Goal: Information Seeking & Learning: Check status

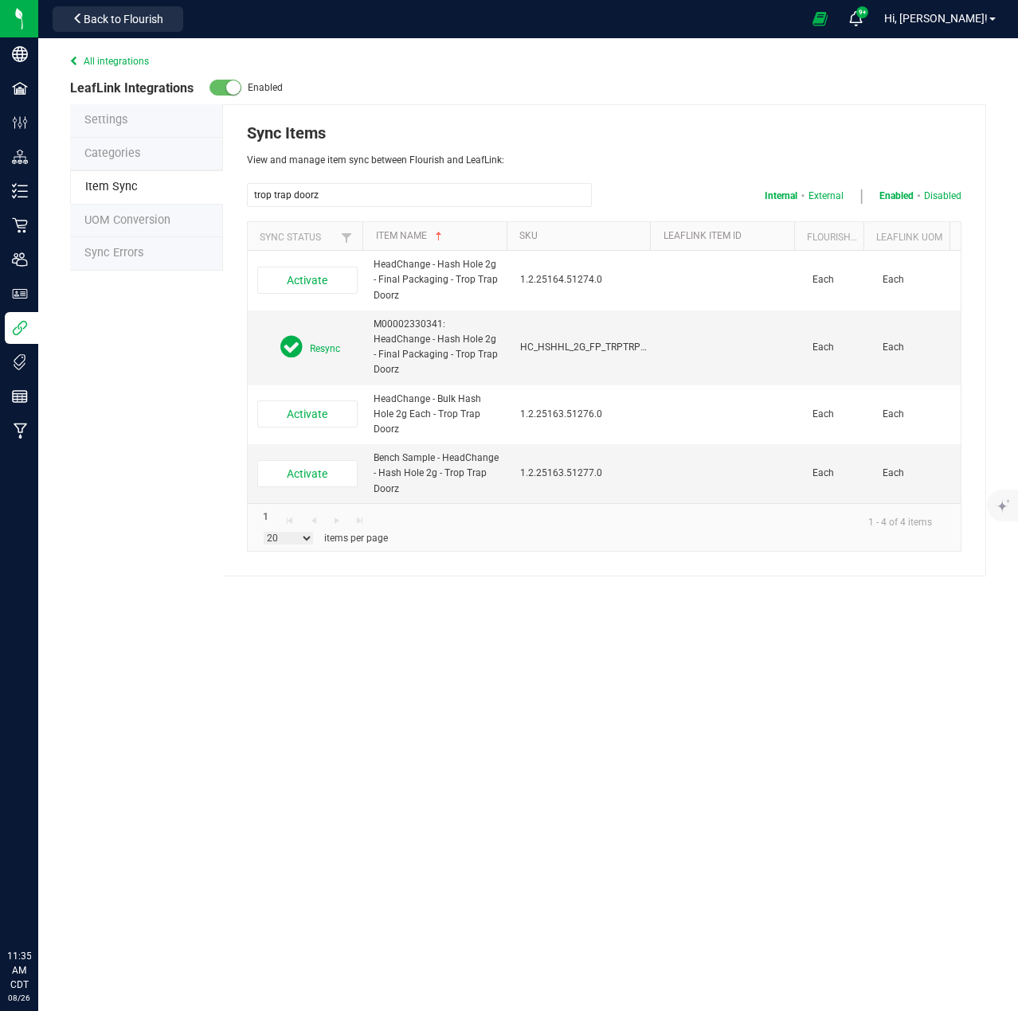
select select "20"
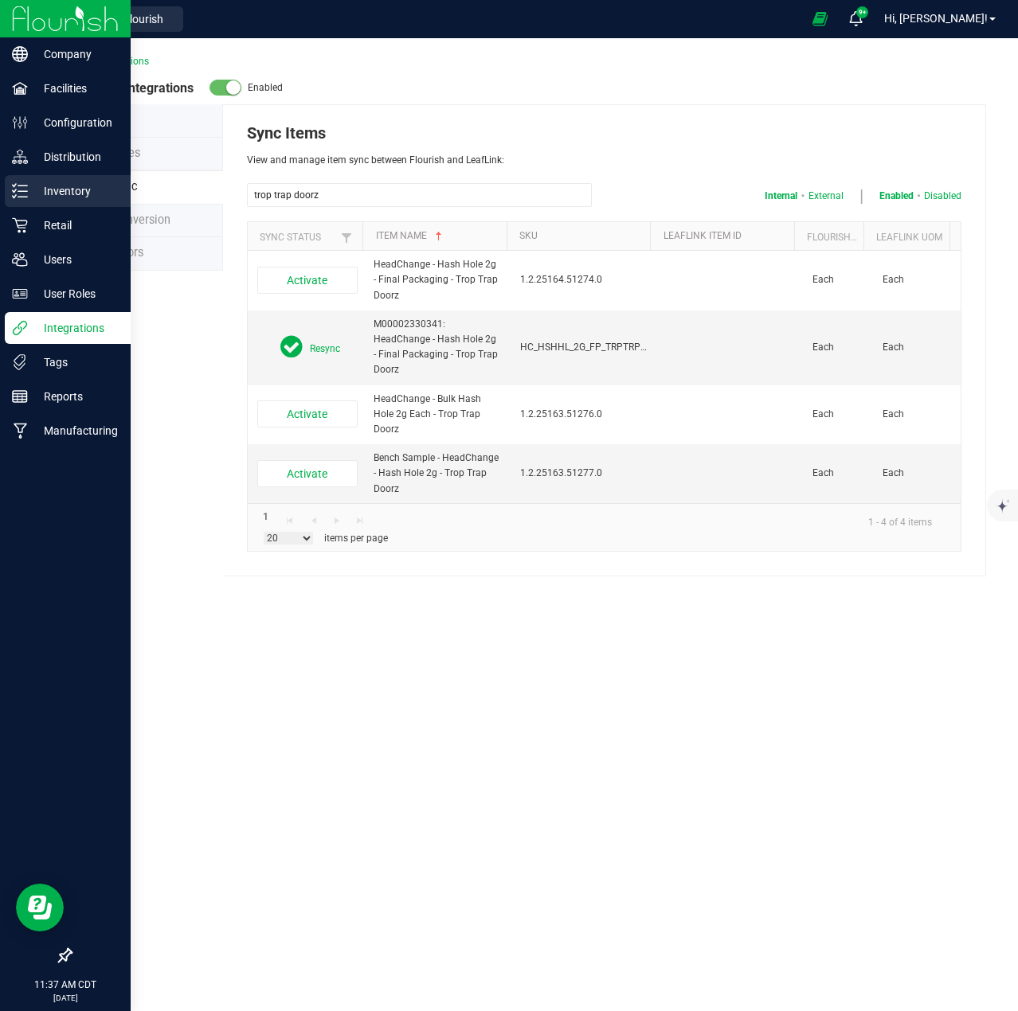
click at [25, 197] on line at bounding box center [22, 197] width 9 height 0
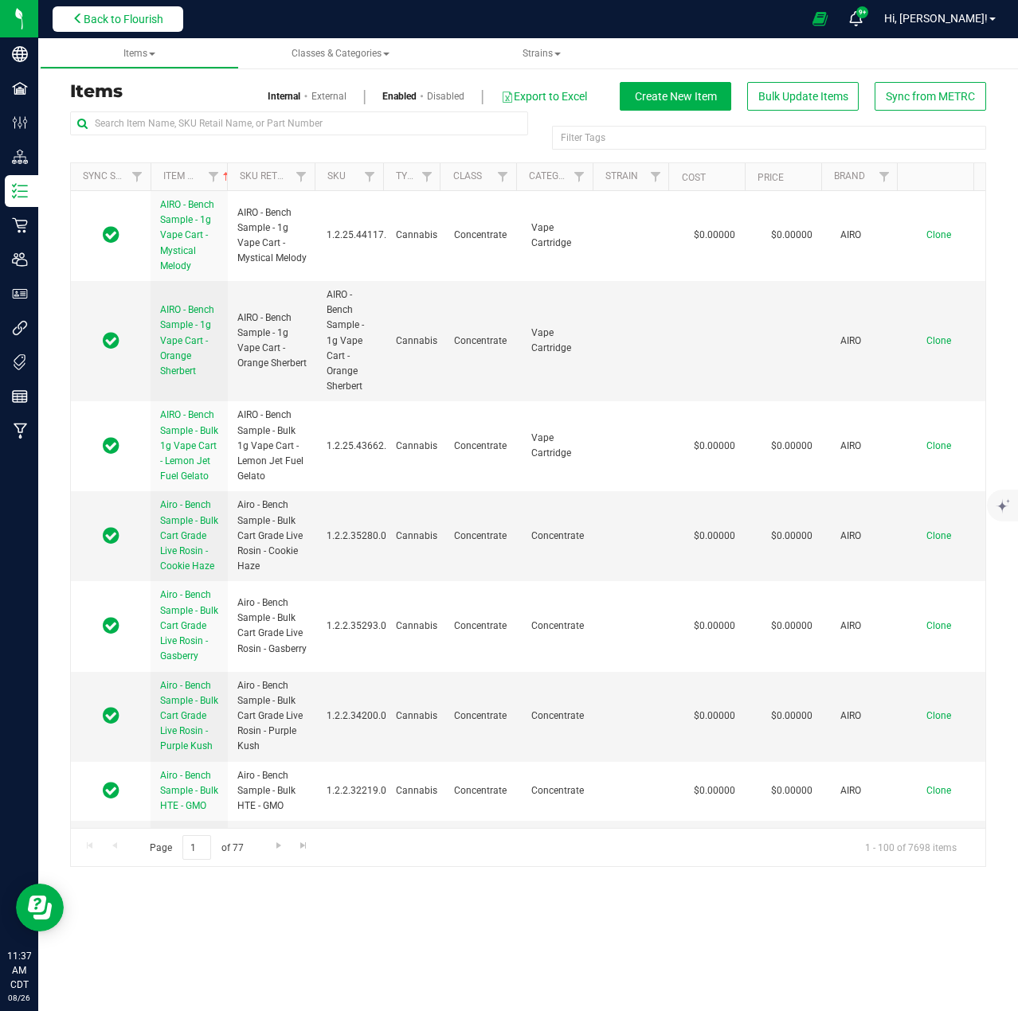
click at [98, 25] on span "Back to Flourish" at bounding box center [124, 19] width 80 height 13
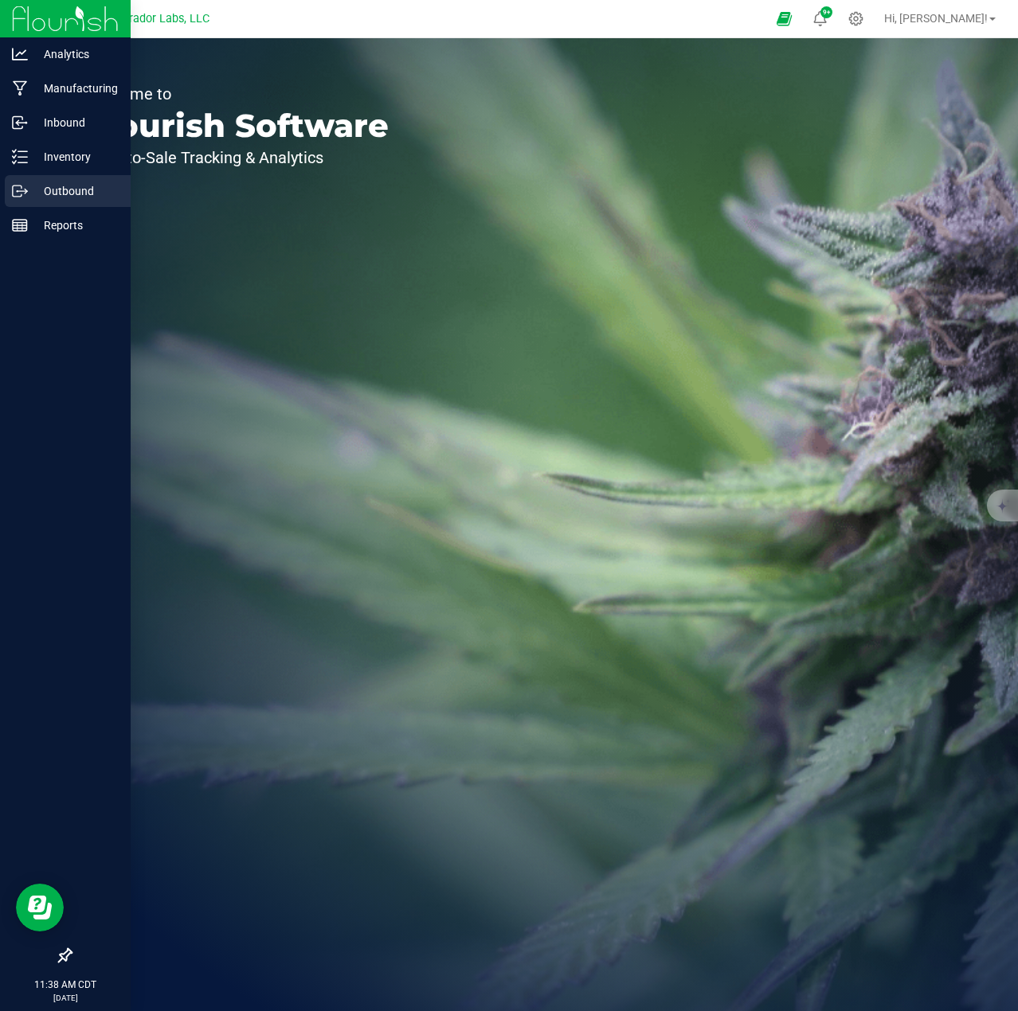
click at [29, 197] on p "Outbound" at bounding box center [76, 191] width 96 height 19
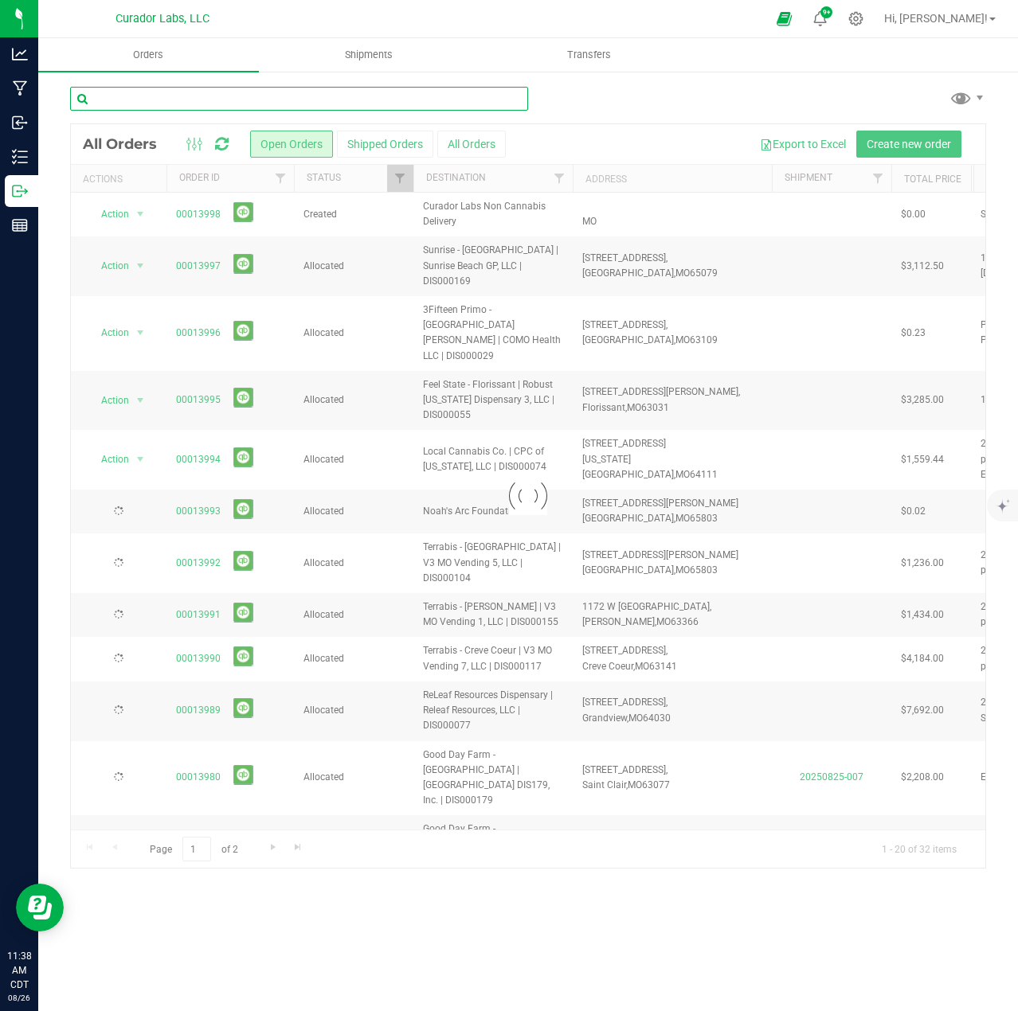
click at [179, 102] on input "text" at bounding box center [299, 99] width 458 height 24
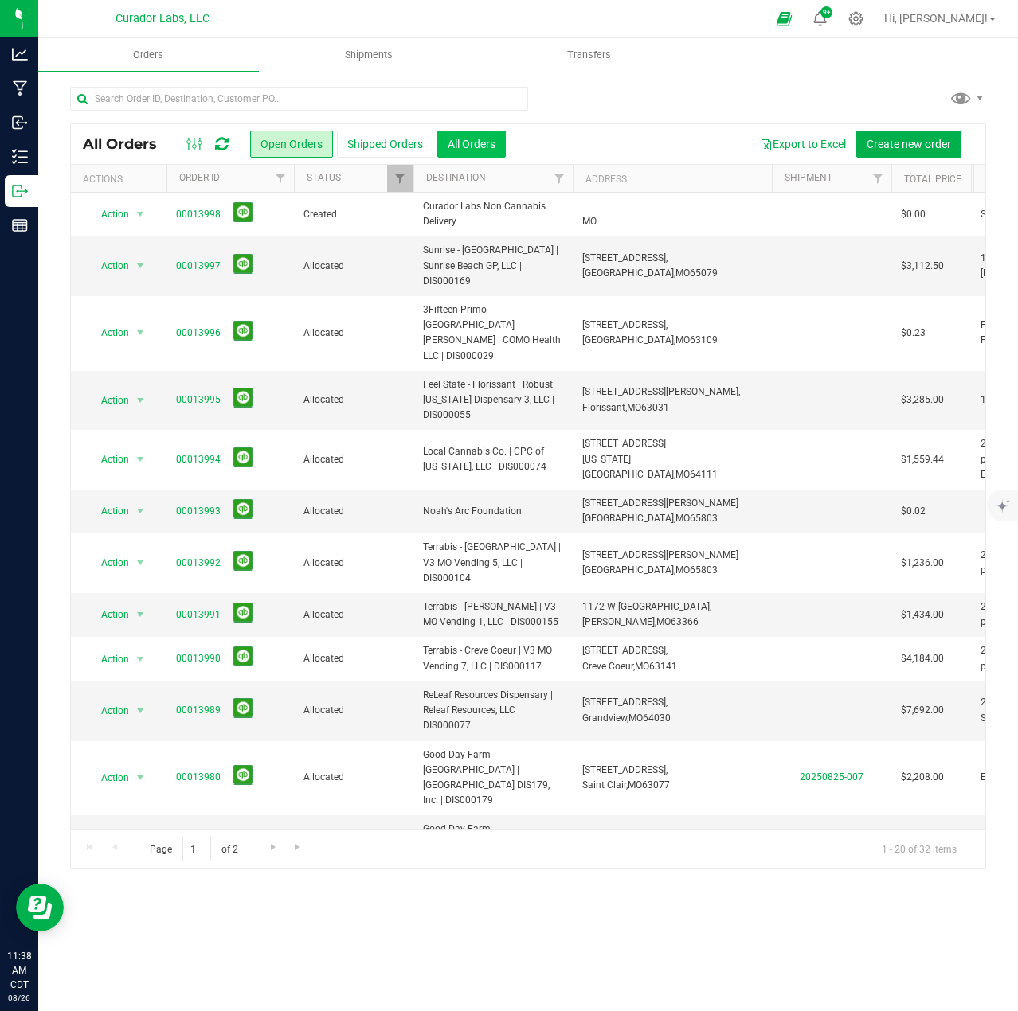
click at [501, 143] on button "All Orders" at bounding box center [471, 144] width 68 height 27
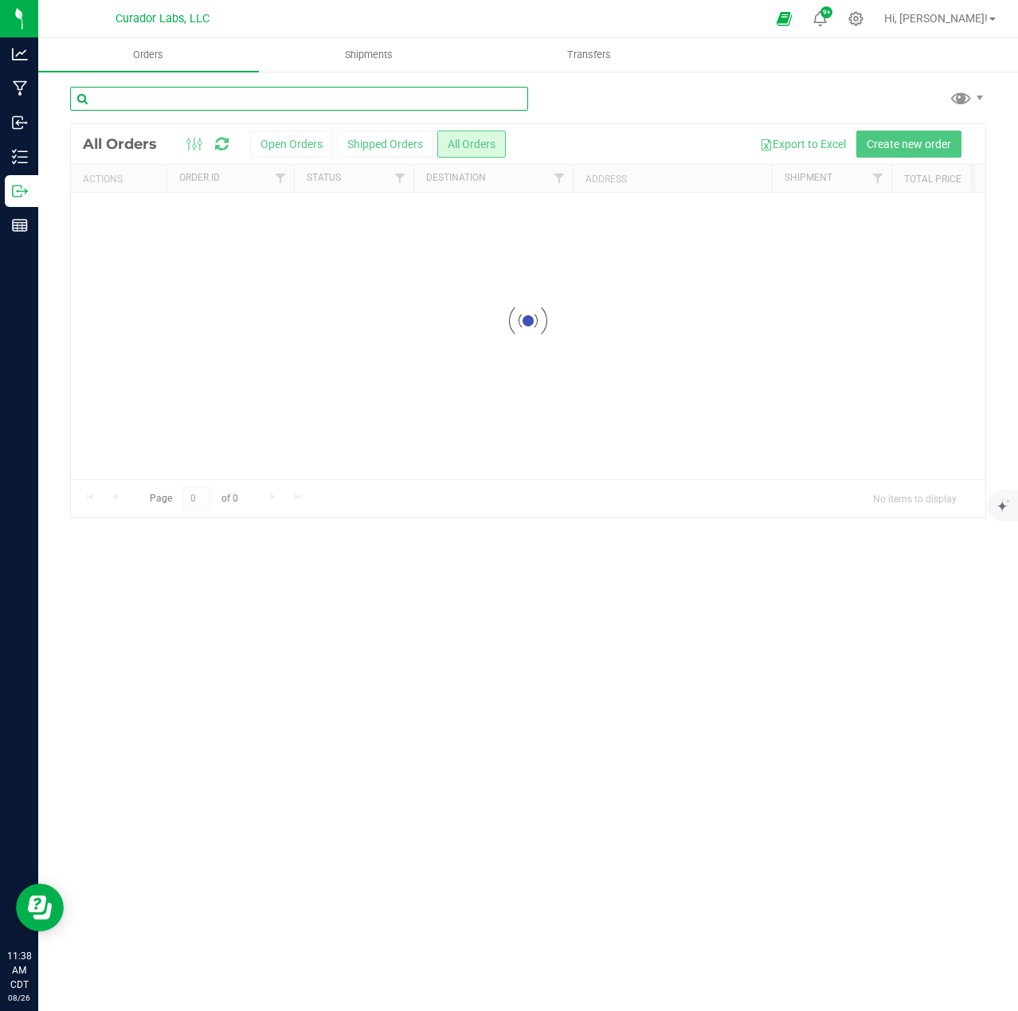
click at [266, 107] on input "text" at bounding box center [299, 99] width 458 height 24
type input "greenlight"
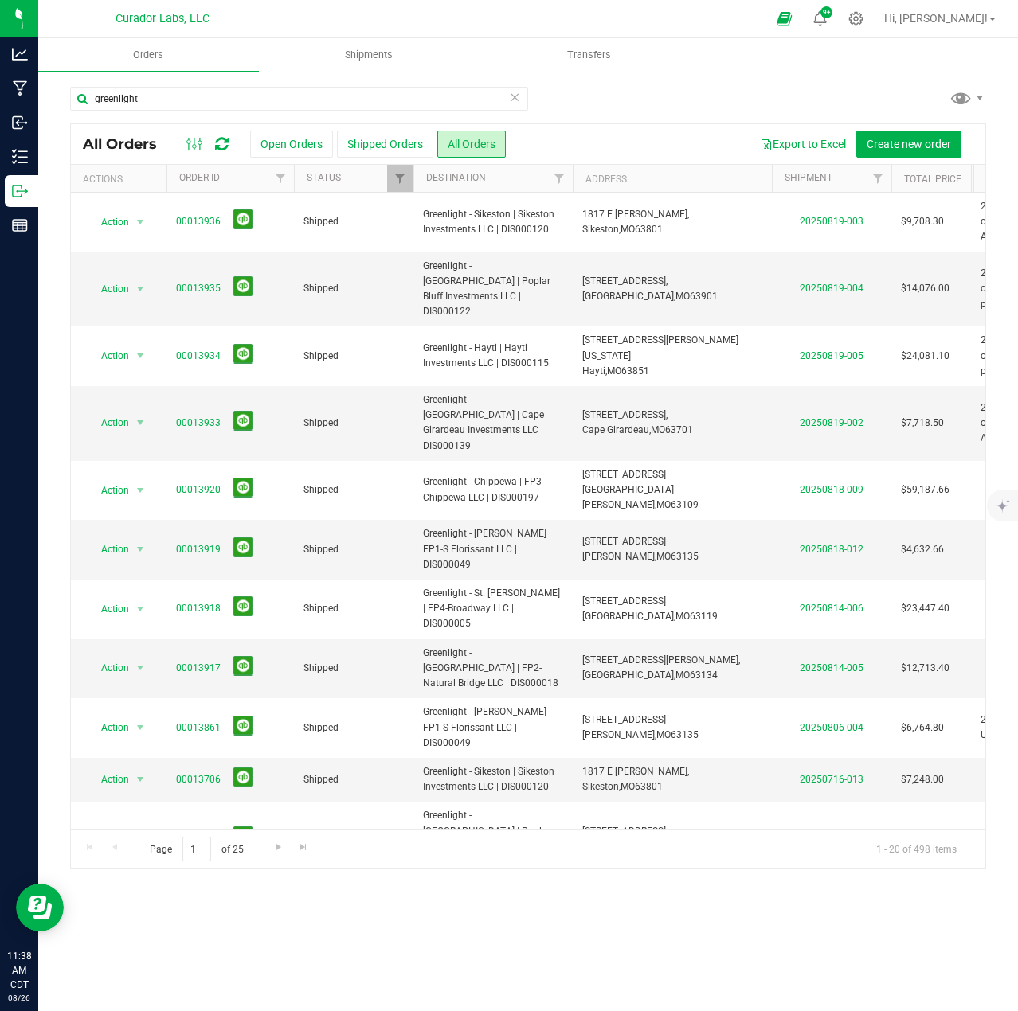
click at [517, 102] on icon at bounding box center [514, 96] width 11 height 19
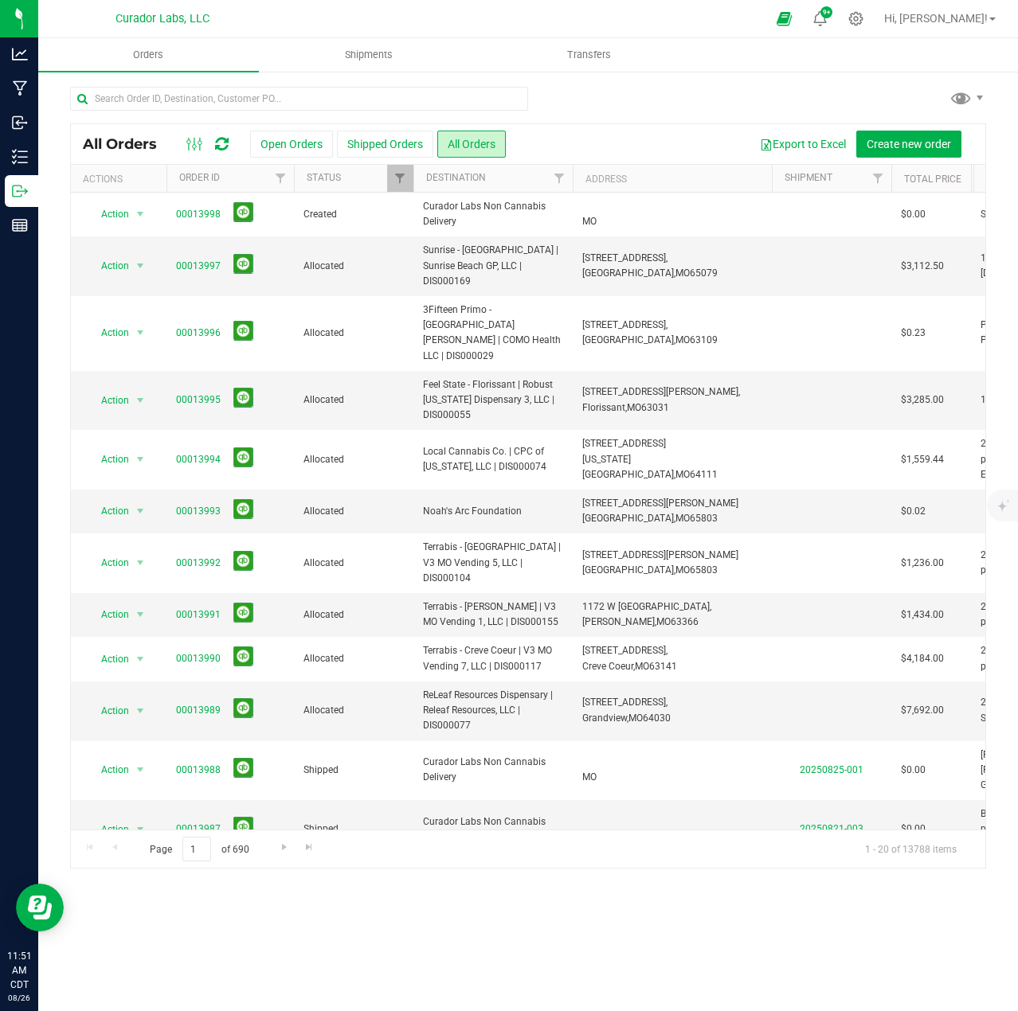
click at [222, 143] on icon at bounding box center [222, 144] width 14 height 16
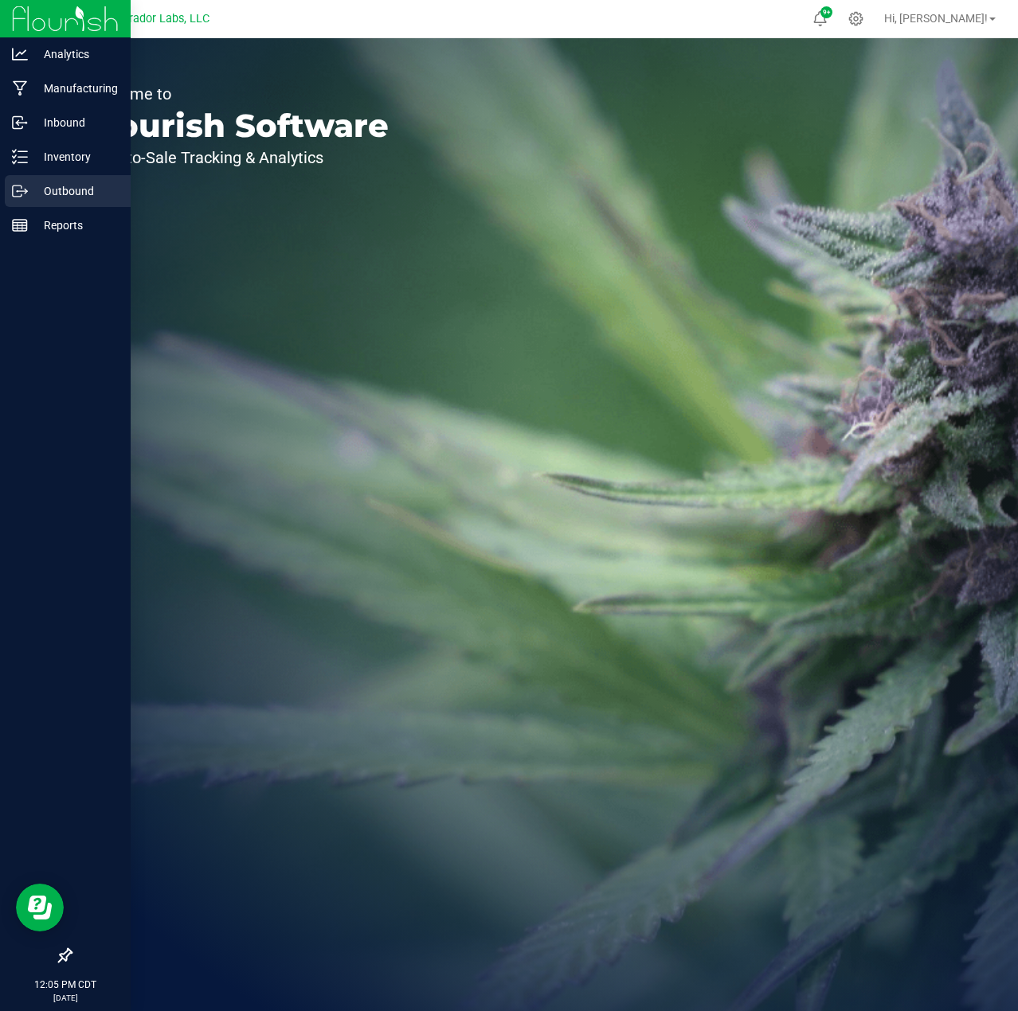
click at [45, 201] on div "Outbound" at bounding box center [68, 191] width 126 height 32
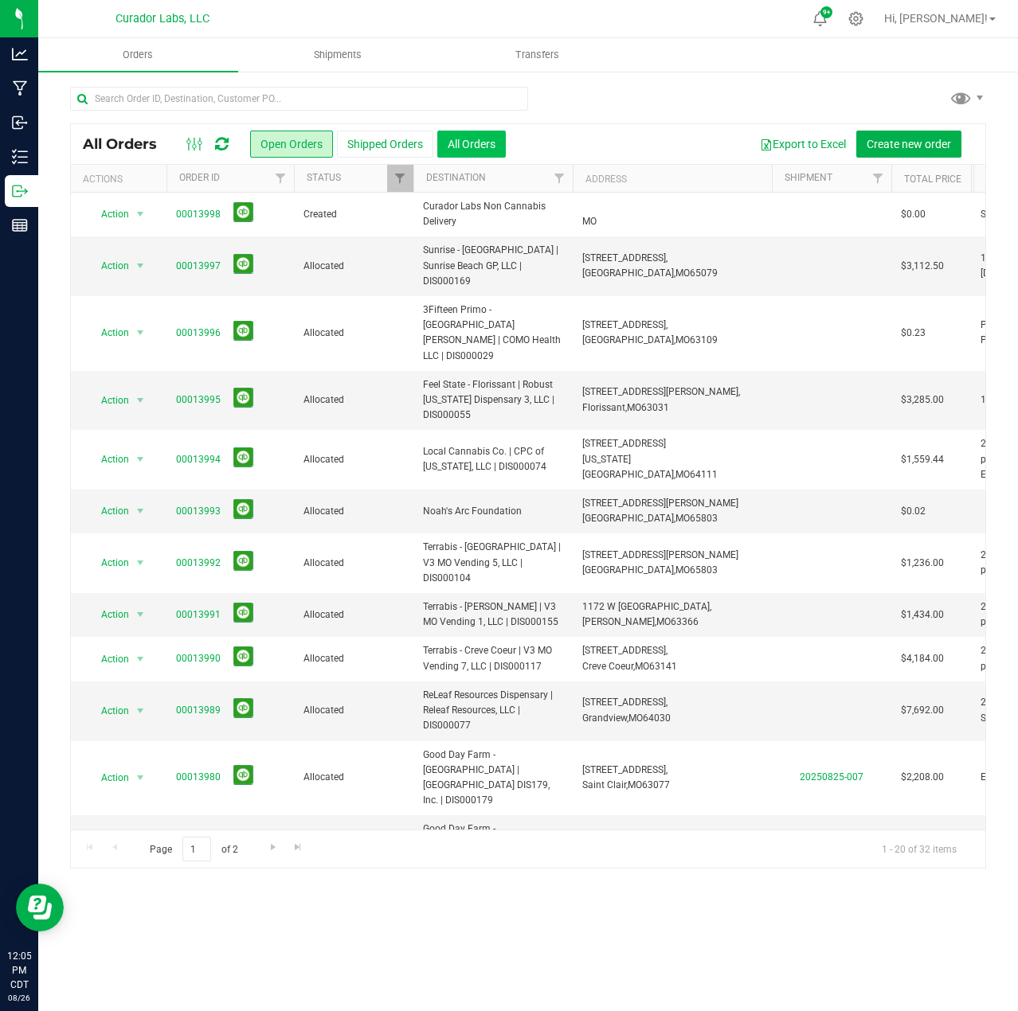
click at [490, 151] on button "All Orders" at bounding box center [471, 144] width 68 height 27
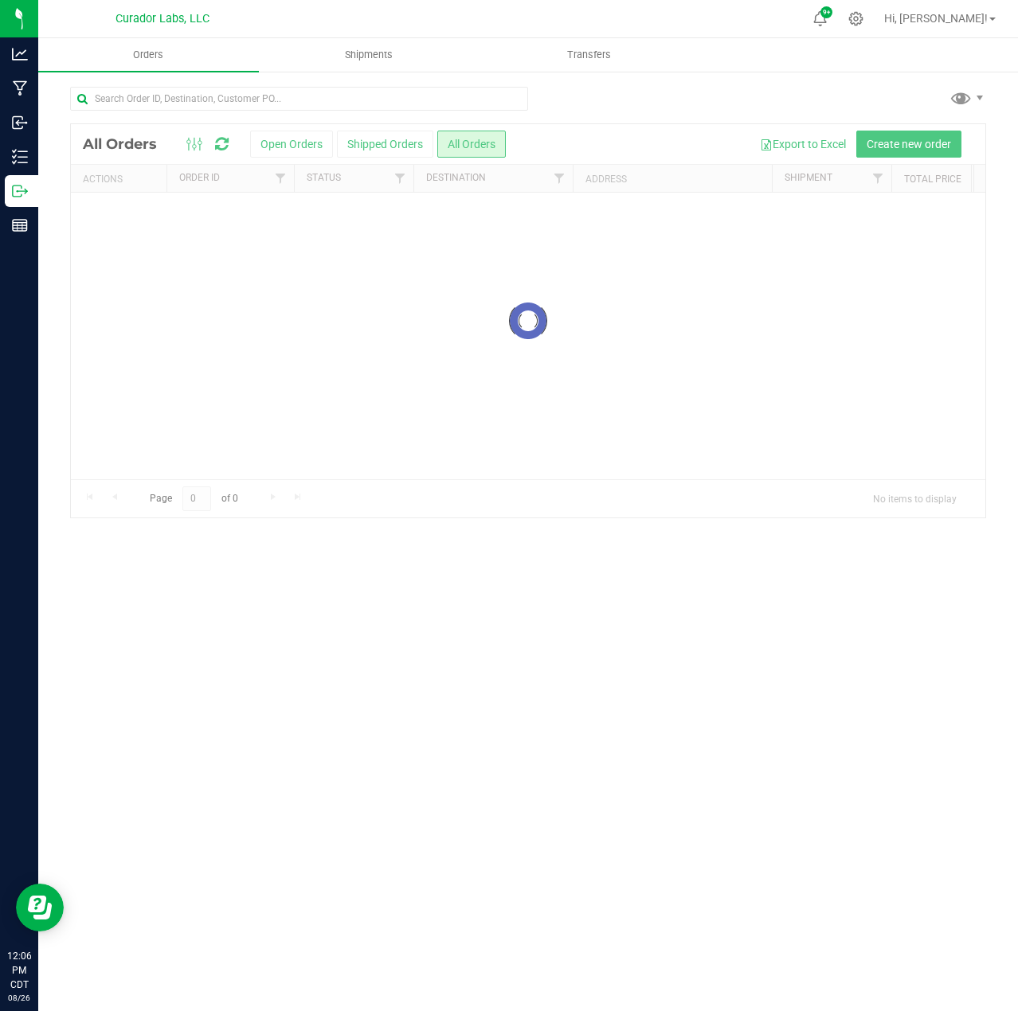
click at [376, 102] on input "text" at bounding box center [299, 99] width 458 height 24
type input "swade"
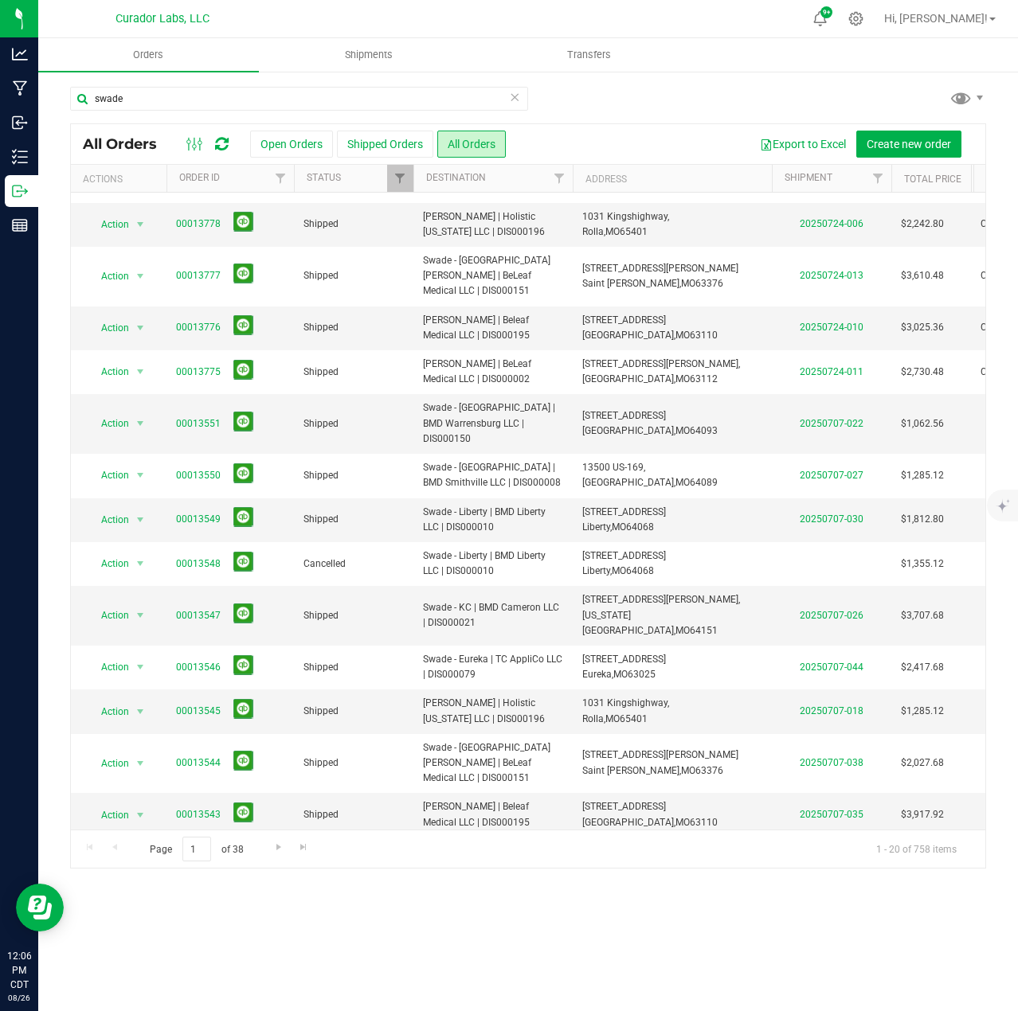
drag, startPoint x: 454, startPoint y: 817, endPoint x: 703, endPoint y: 816, distance: 249.2
click at [703, 816] on tbody "Action Action Clone order Mark as fully paid Order audit log Print COAs (single…" at bounding box center [859, 430] width 1577 height 989
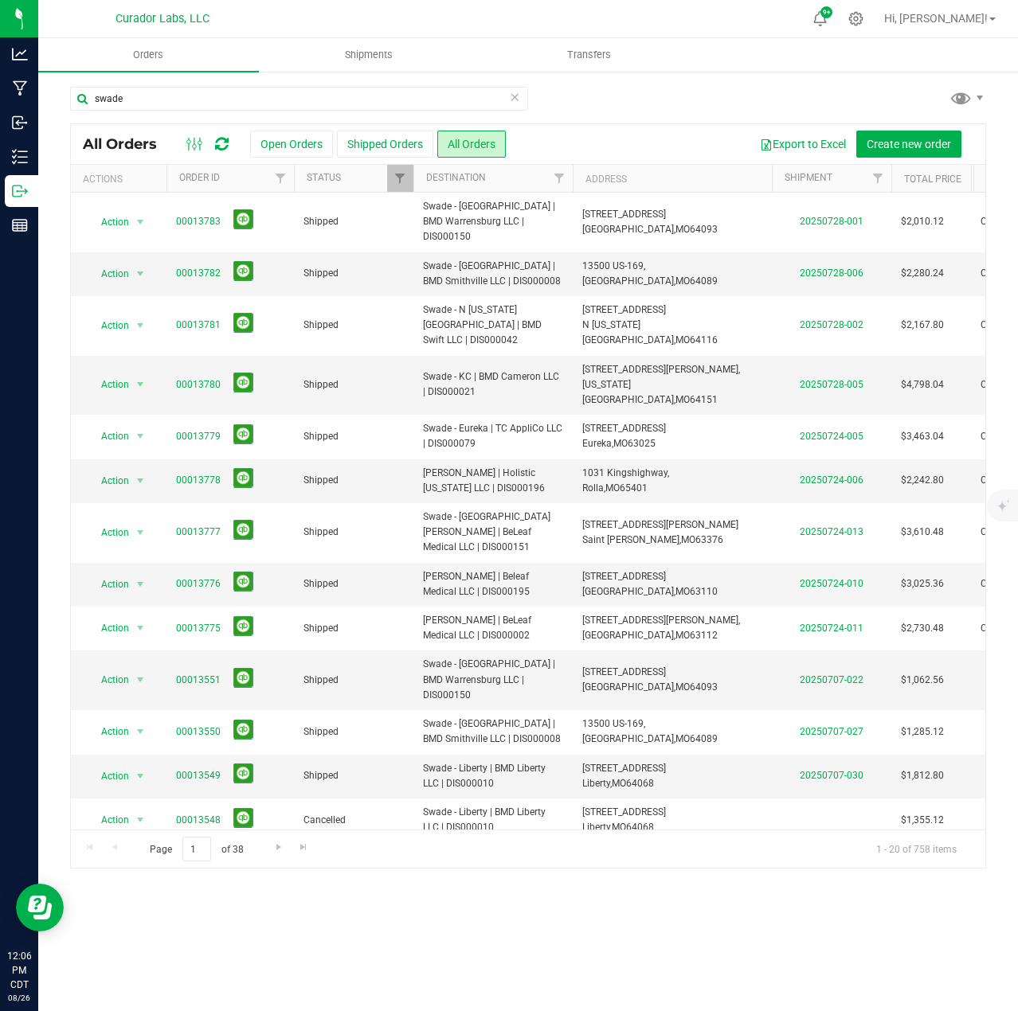
click at [596, 763] on span "5918 Southview Dr," at bounding box center [624, 768] width 84 height 11
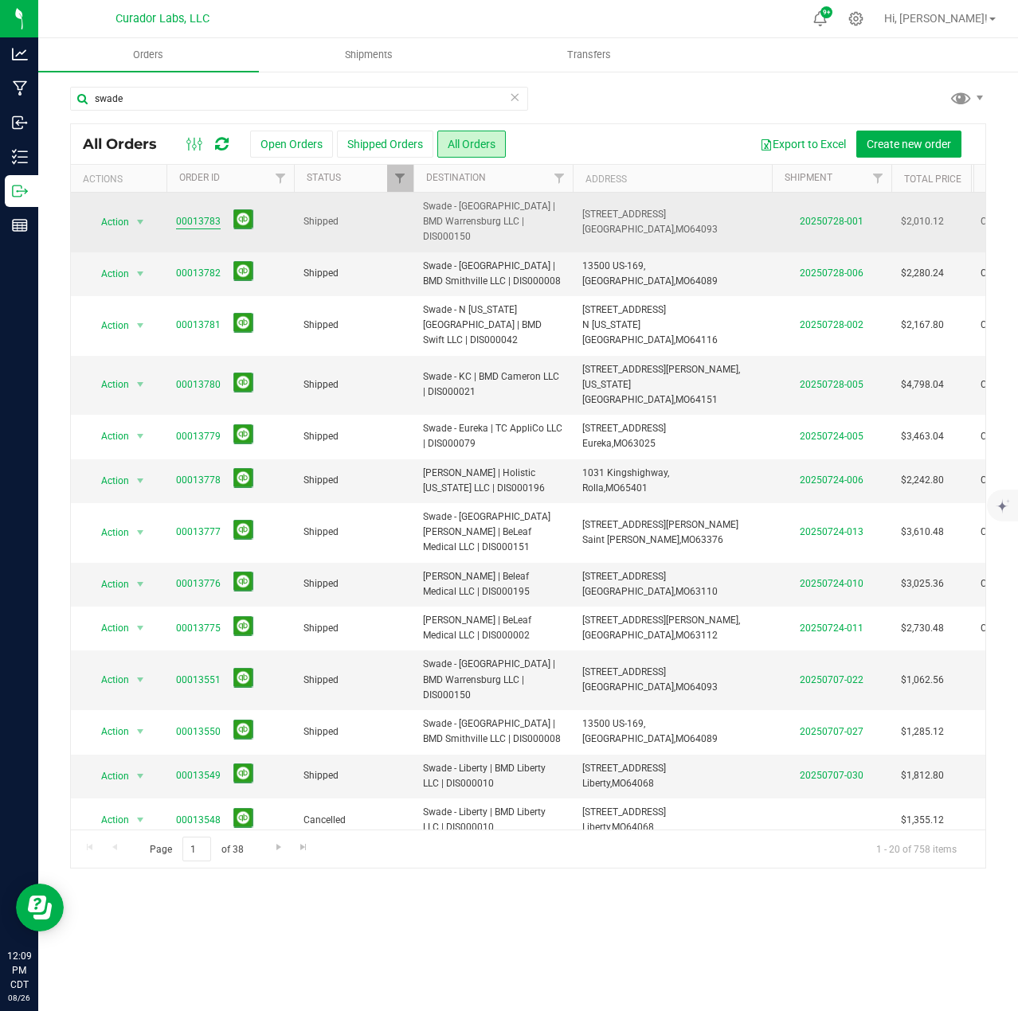
click at [207, 214] on link "00013783" at bounding box center [198, 221] width 45 height 15
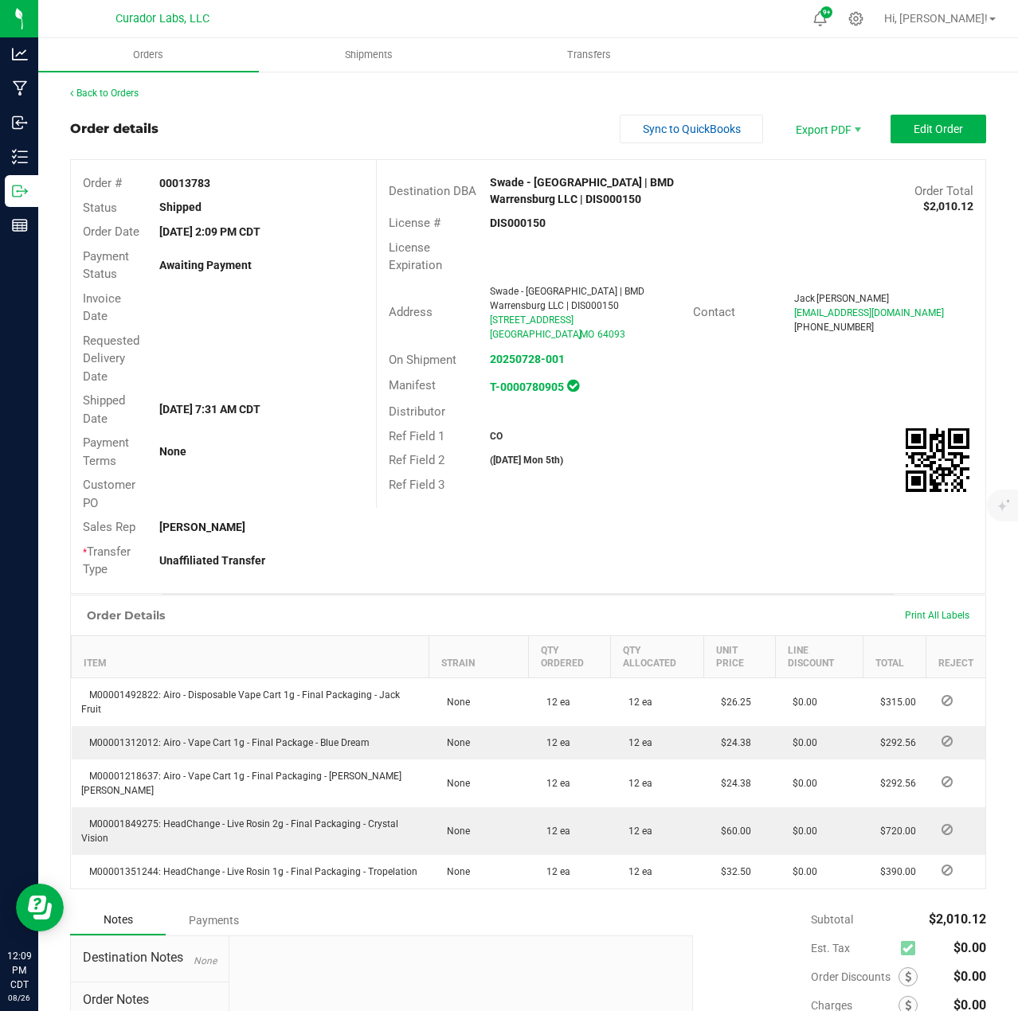
click at [104, 99] on div "Back to Orders" at bounding box center [528, 93] width 916 height 14
click at [102, 93] on link "Back to Orders" at bounding box center [104, 93] width 68 height 11
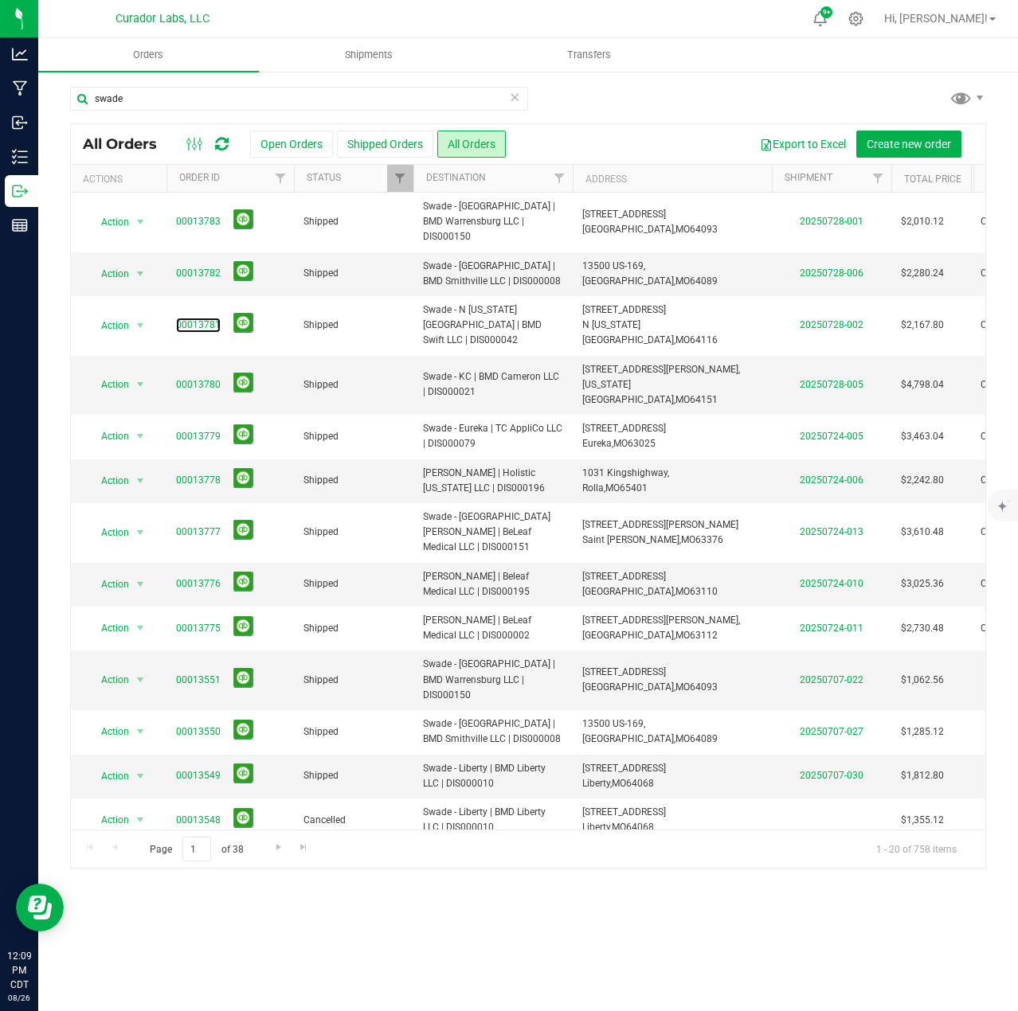
click at [203, 318] on link "00013781" at bounding box center [198, 325] width 45 height 15
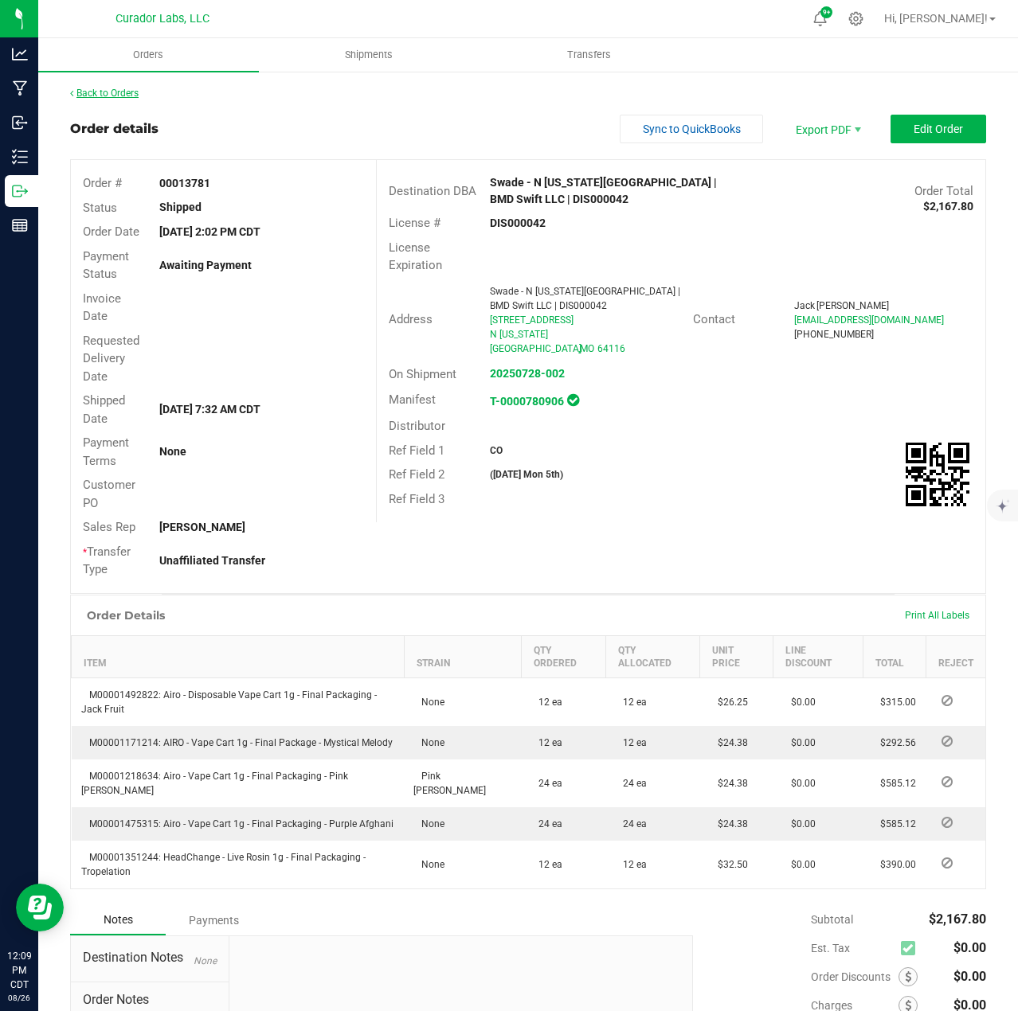
click at [115, 94] on link "Back to Orders" at bounding box center [104, 93] width 68 height 11
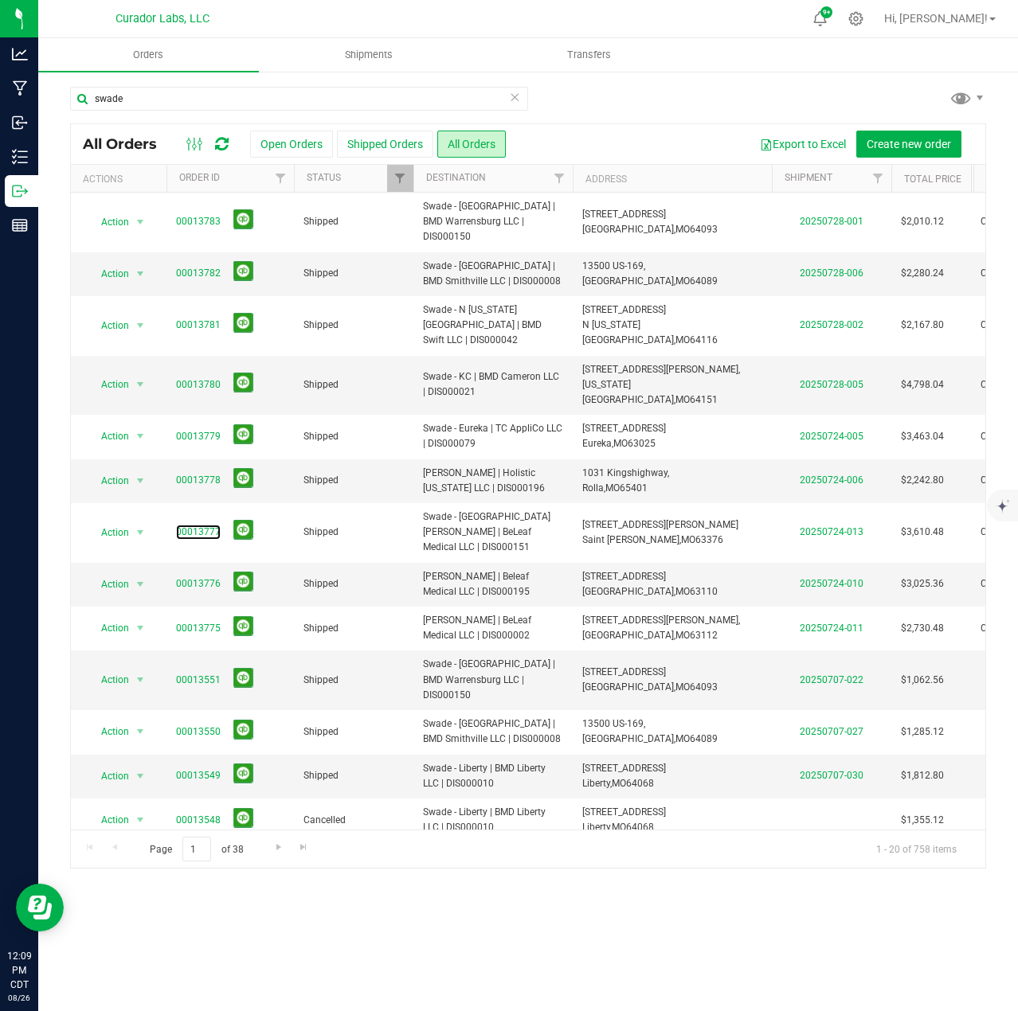
click at [196, 525] on link "00013777" at bounding box center [198, 532] width 45 height 15
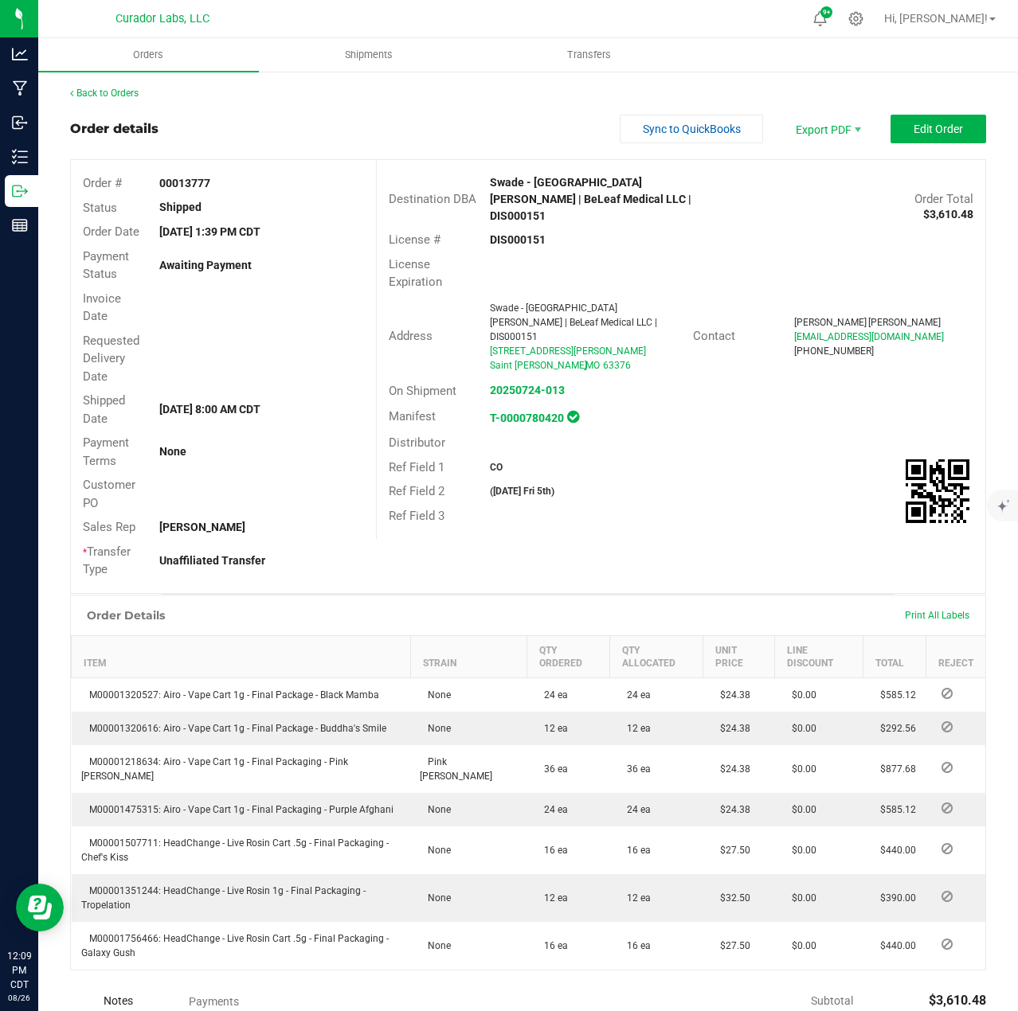
click at [126, 100] on div "Back to Orders" at bounding box center [528, 93] width 916 height 14
click at [119, 90] on link "Back to Orders" at bounding box center [104, 93] width 68 height 11
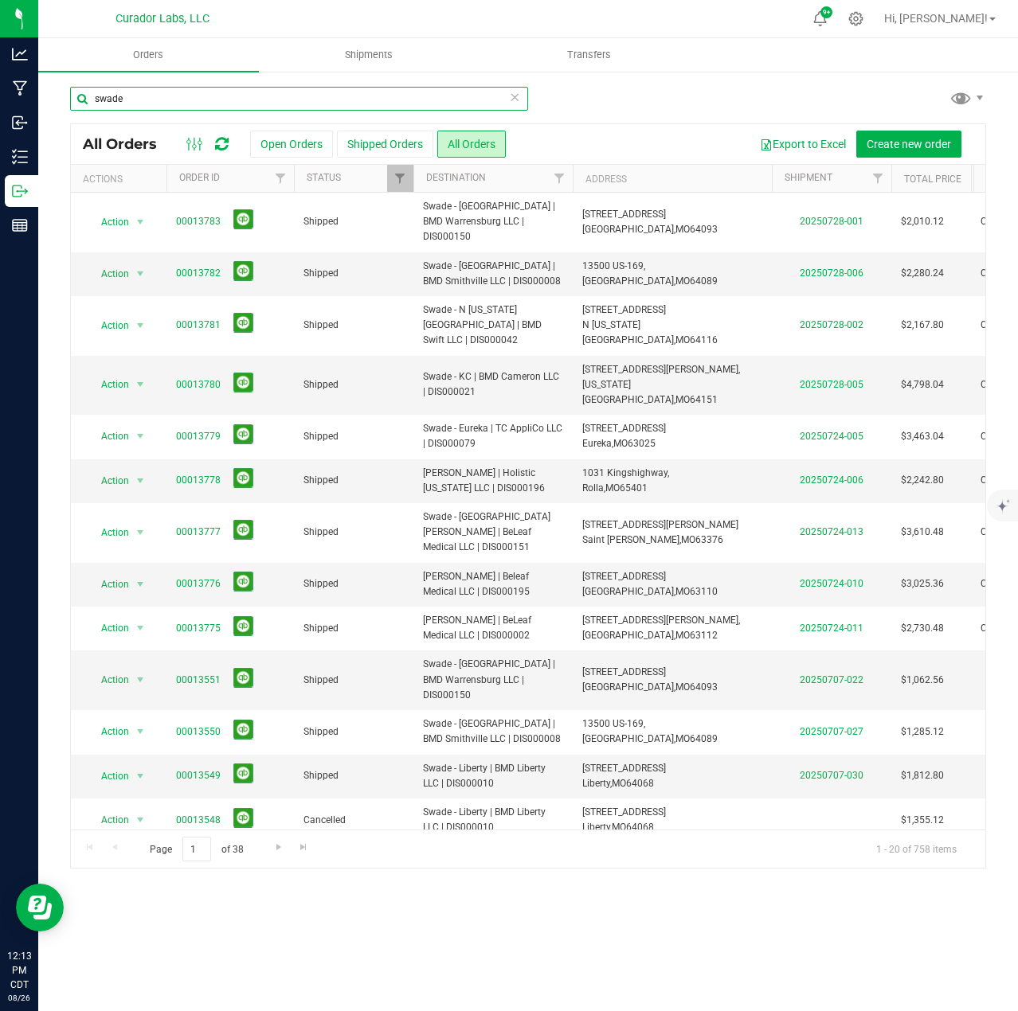
click at [521, 100] on input "swade" at bounding box center [299, 99] width 458 height 24
click at [512, 100] on icon at bounding box center [514, 96] width 11 height 19
